Goal: Use online tool/utility: Utilize a website feature to perform a specific function

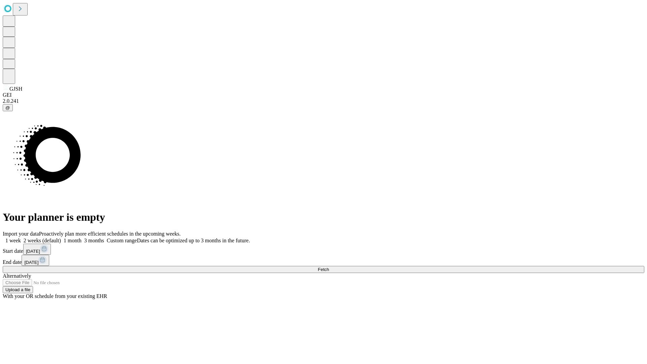
click at [329, 267] on span "Fetch" at bounding box center [323, 269] width 11 height 5
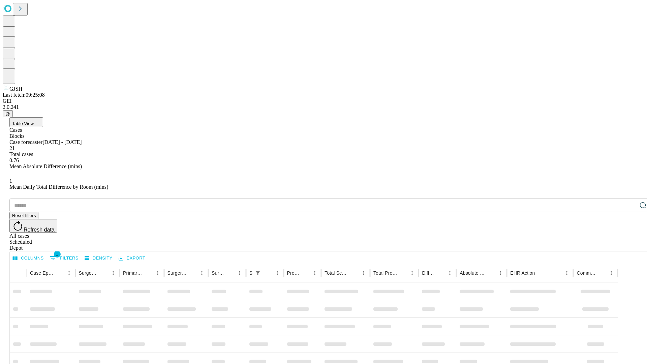
click at [34, 121] on span "Table View" at bounding box center [23, 123] width 22 height 5
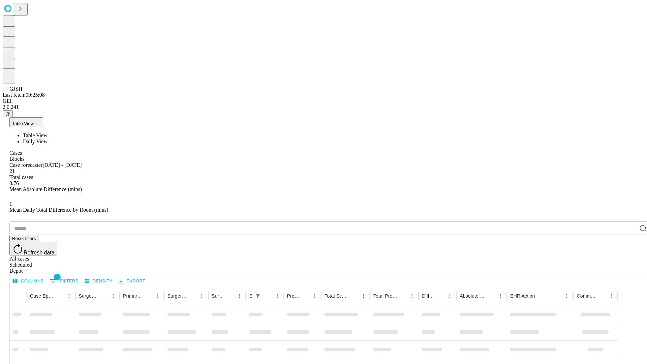
click at [48, 139] on span "Daily View" at bounding box center [35, 142] width 25 height 6
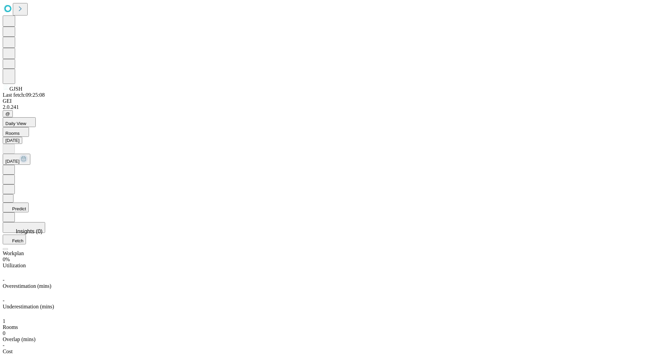
click at [29, 203] on button "Predict" at bounding box center [16, 208] width 26 height 10
